Goal: Task Accomplishment & Management: Use online tool/utility

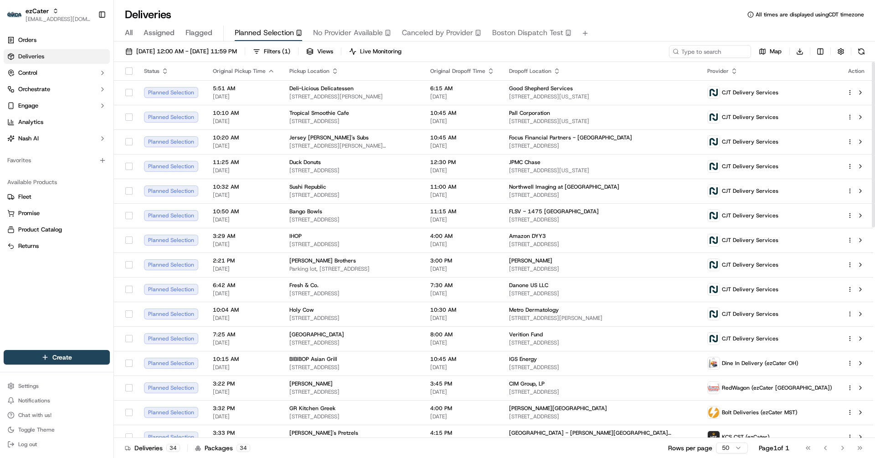
click at [652, 24] on div "All Assigned Flagged Planned Selection No Provider Available Canceled by Provid…" at bounding box center [494, 32] width 761 height 20
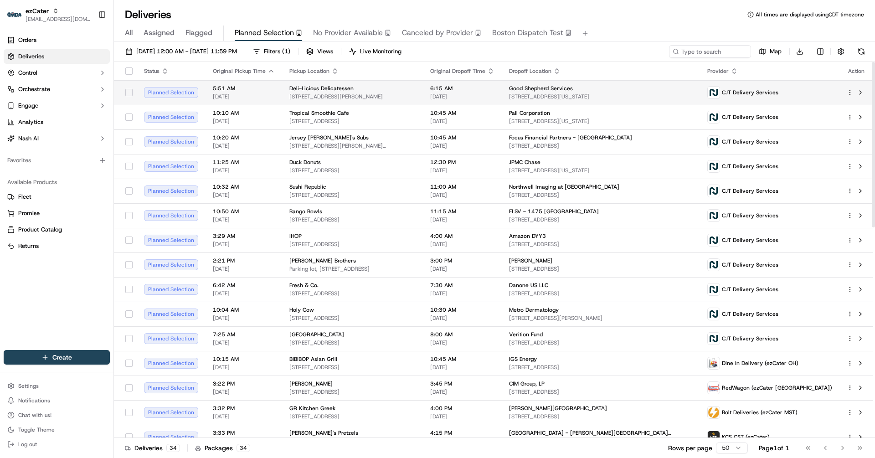
click at [131, 98] on div at bounding box center [129, 92] width 16 height 15
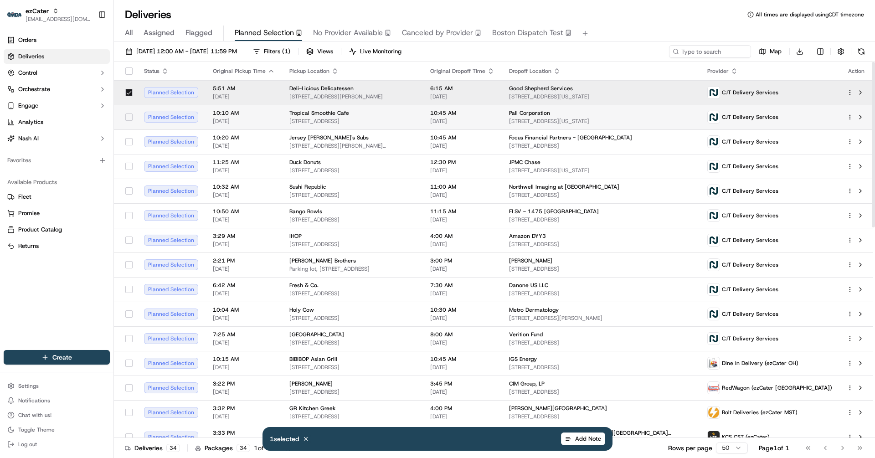
click at [129, 119] on button "button" at bounding box center [128, 117] width 7 height 7
click at [129, 137] on div at bounding box center [129, 142] width 16 height 15
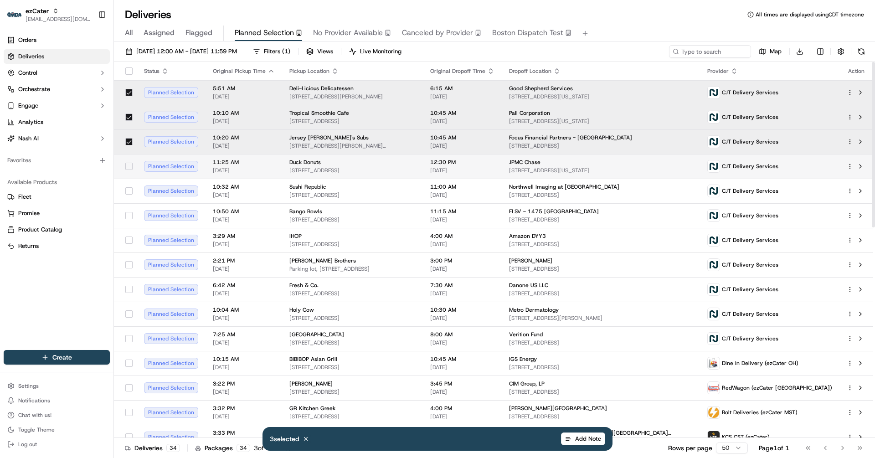
click at [129, 163] on button "button" at bounding box center [128, 166] width 7 height 7
click at [129, 191] on button "button" at bounding box center [128, 190] width 7 height 7
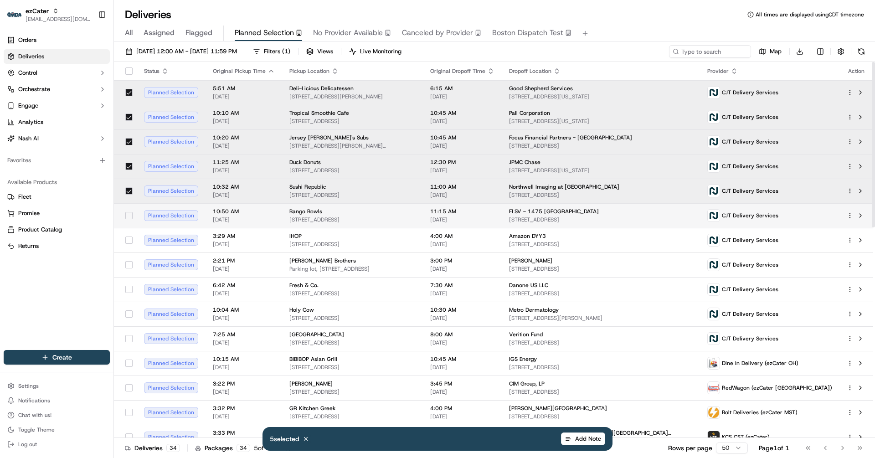
click at [129, 216] on button "button" at bounding box center [128, 215] width 7 height 7
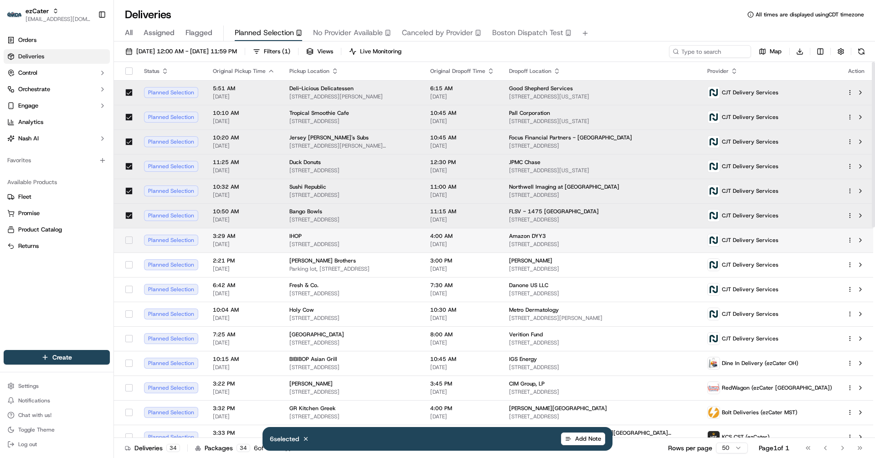
click at [129, 240] on button "button" at bounding box center [128, 240] width 7 height 7
click at [132, 265] on button "button" at bounding box center [128, 264] width 7 height 7
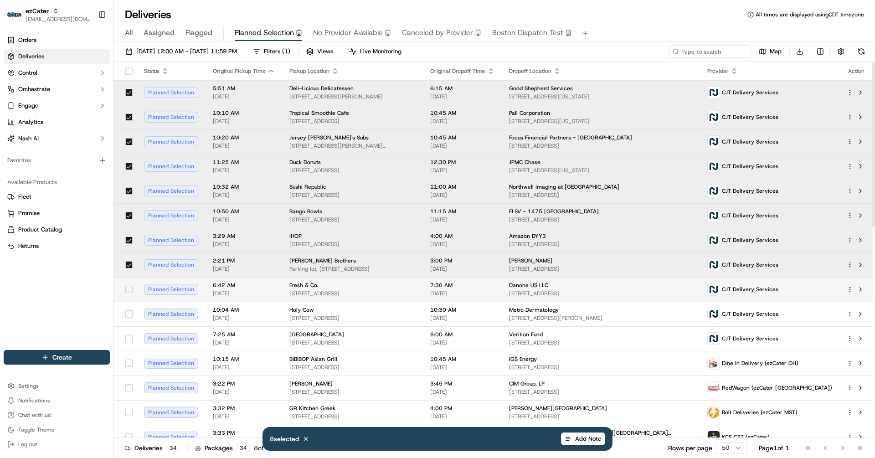
click at [130, 294] on div at bounding box center [129, 289] width 16 height 15
click at [129, 316] on button "button" at bounding box center [128, 314] width 7 height 7
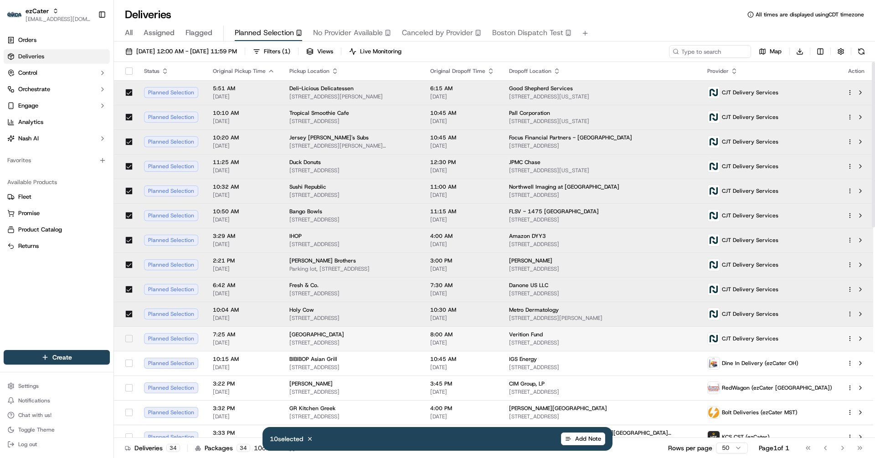
click at [128, 332] on div at bounding box center [129, 338] width 16 height 15
click at [798, 52] on html "ezCater jes@usenash.com Toggle Sidebar Orders Deliveries Control Orchestrate En…" at bounding box center [437, 229] width 875 height 458
click at [766, 83] on span "Completed Report" at bounding box center [773, 85] width 45 height 7
